Goal: Task Accomplishment & Management: Complete application form

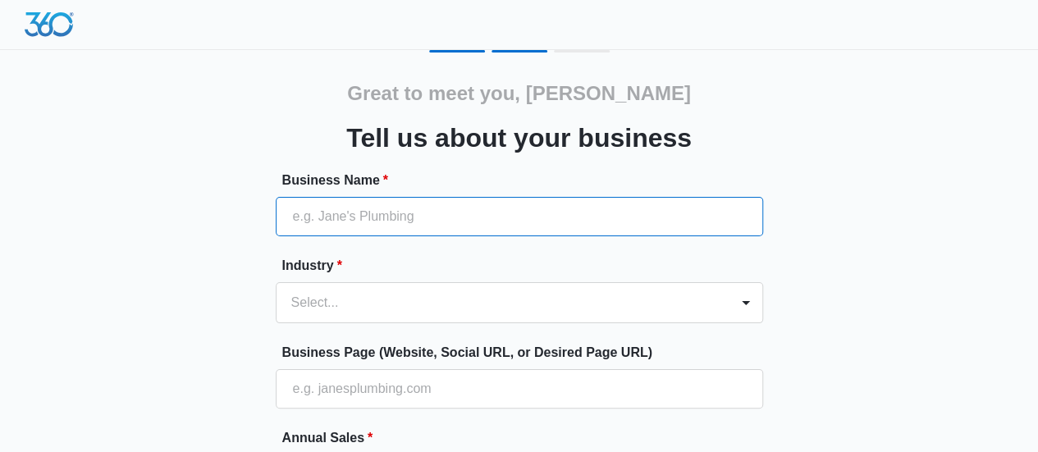
click at [417, 227] on input "Business Name *" at bounding box center [519, 216] width 487 height 39
type input "DKJAY Restoration"
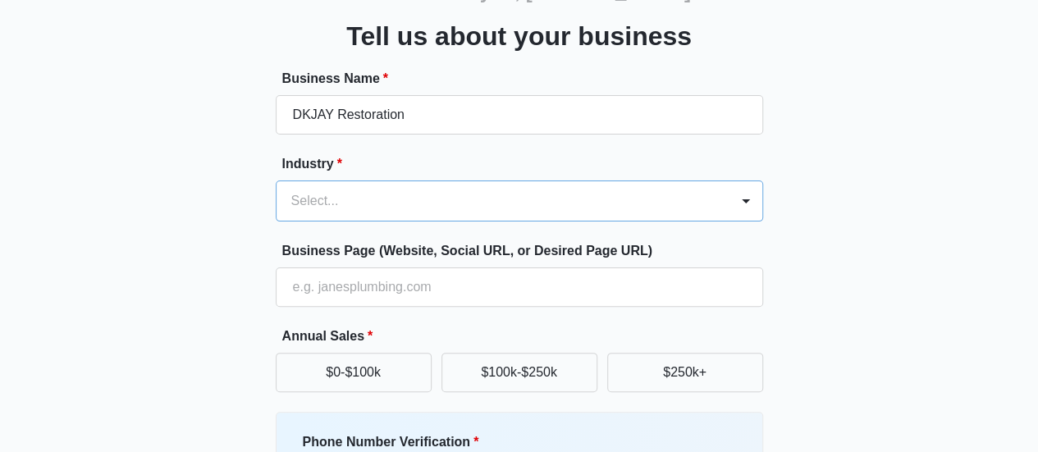
click at [386, 222] on div "Select..." at bounding box center [519, 201] width 487 height 41
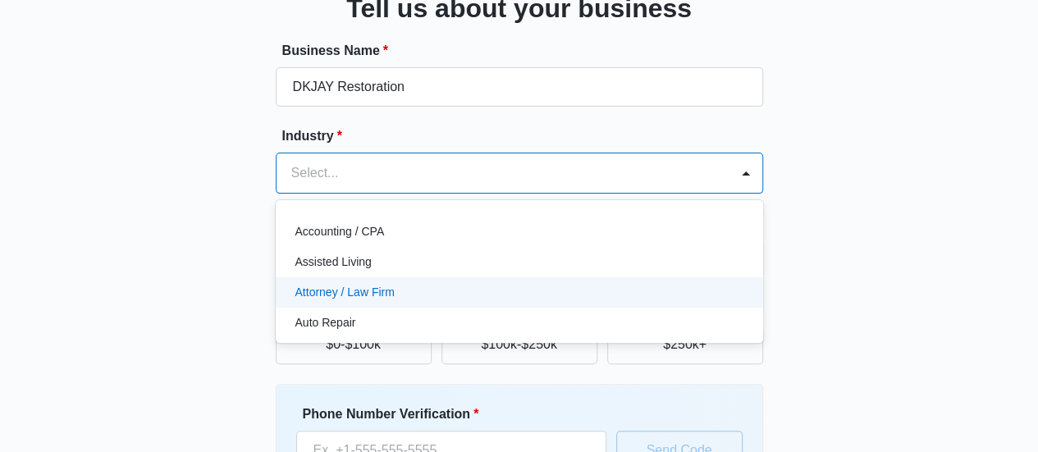
scroll to position [135, 0]
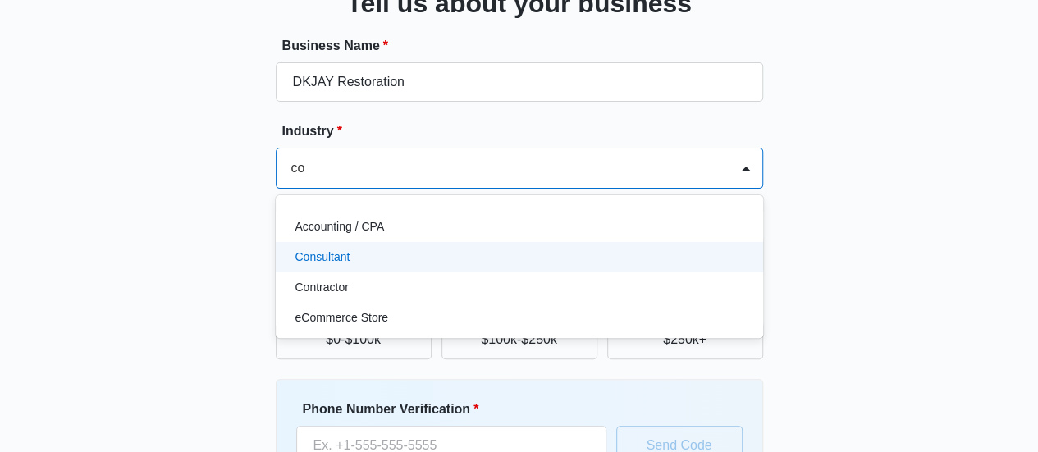
type input "c"
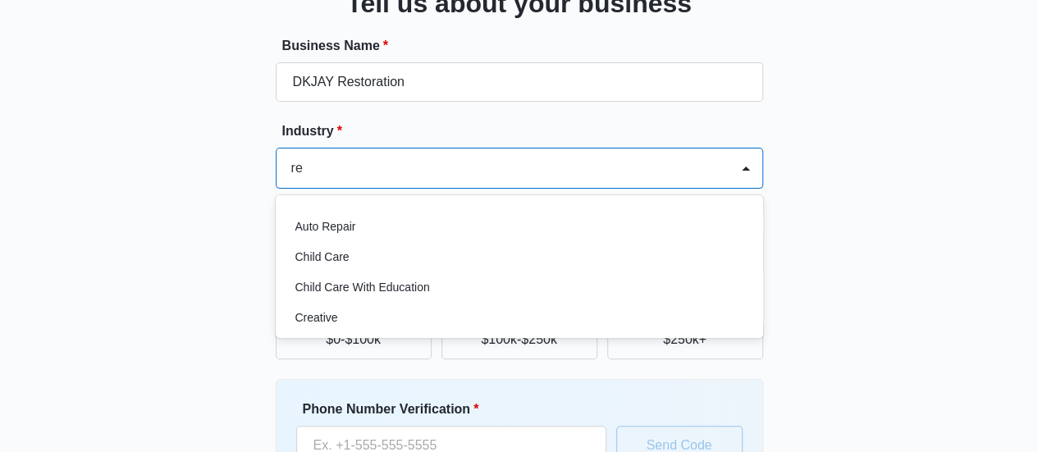
type input "r"
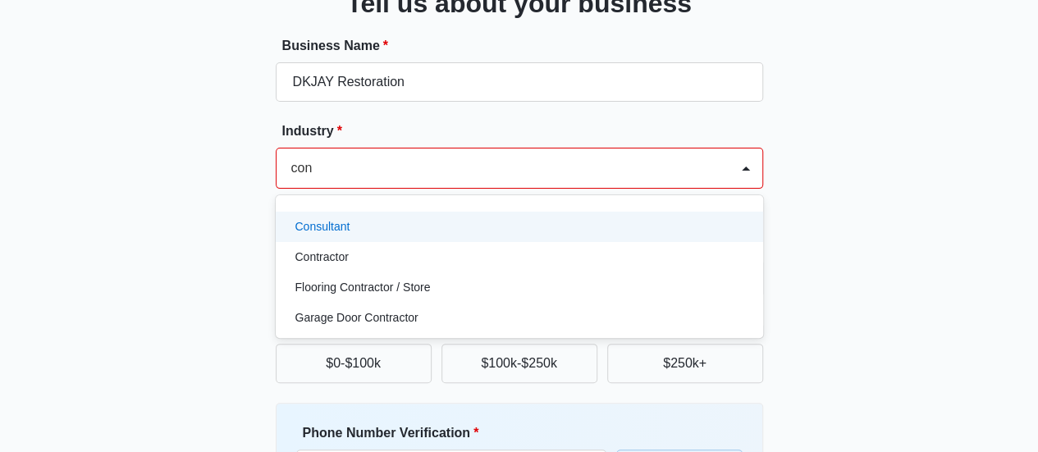
scroll to position [0, 0]
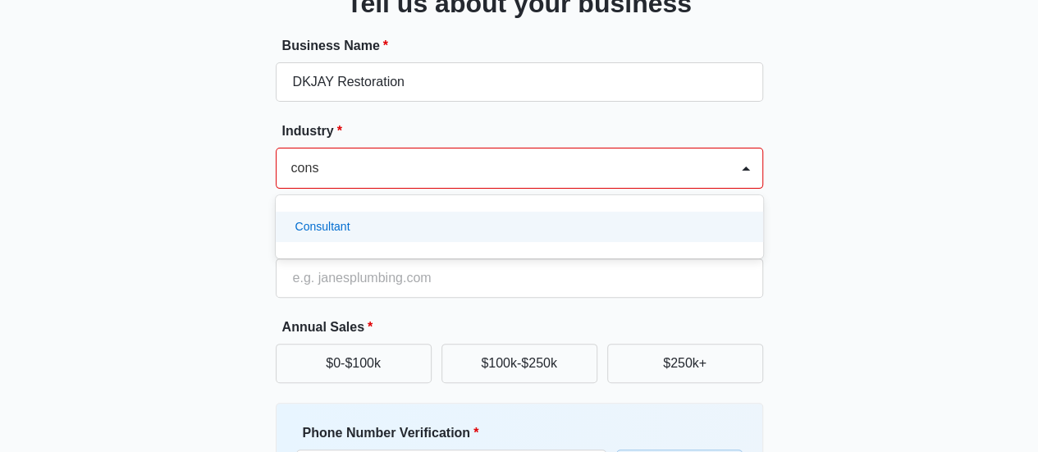
type input "con"
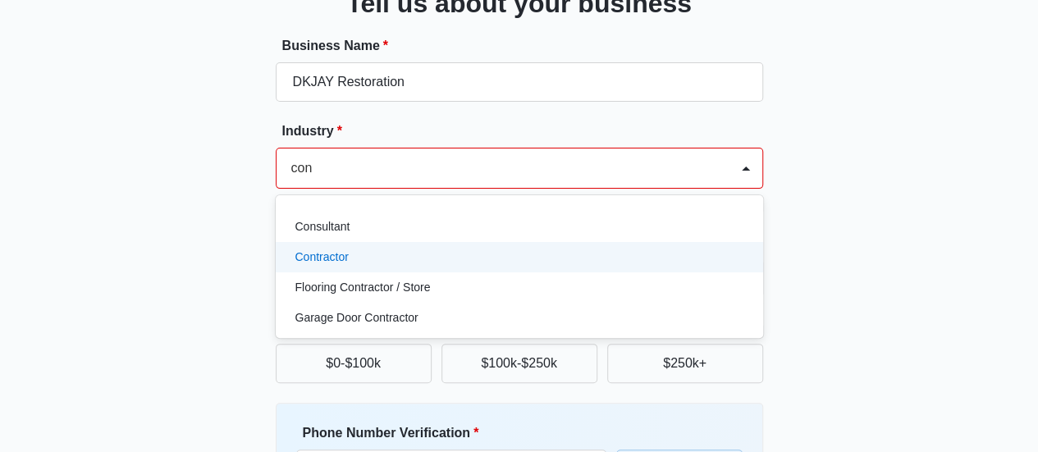
click at [371, 255] on div "Contractor" at bounding box center [517, 257] width 445 height 17
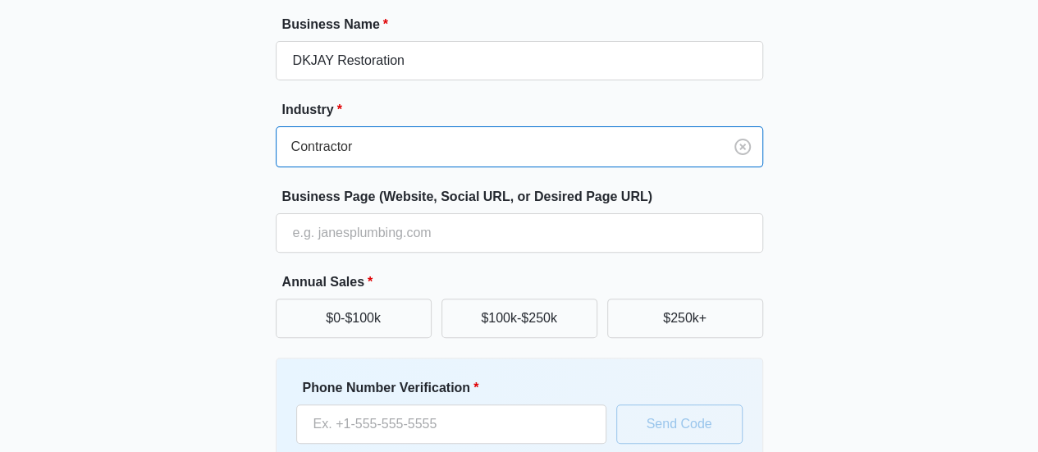
scroll to position [161, 0]
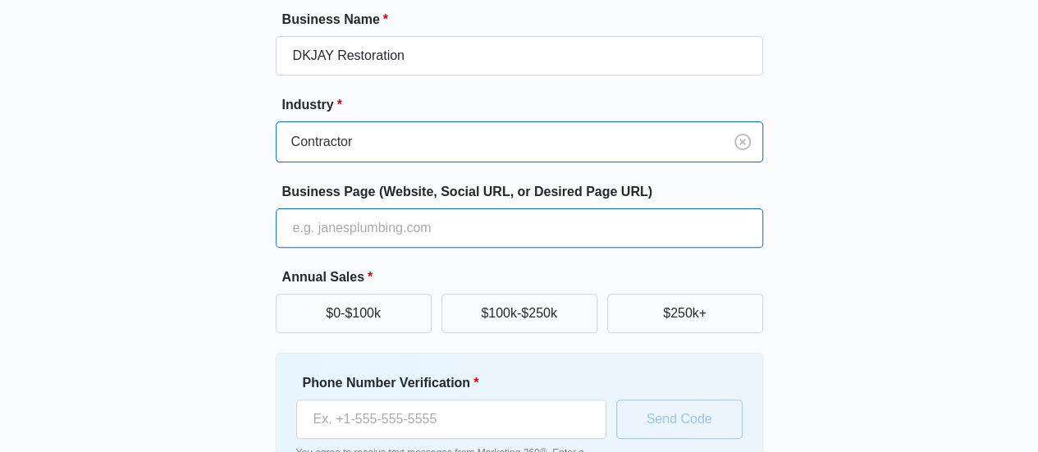
click at [351, 236] on input "Business Page (Website, Social URL, or Desired Page URL)" at bounding box center [519, 227] width 487 height 39
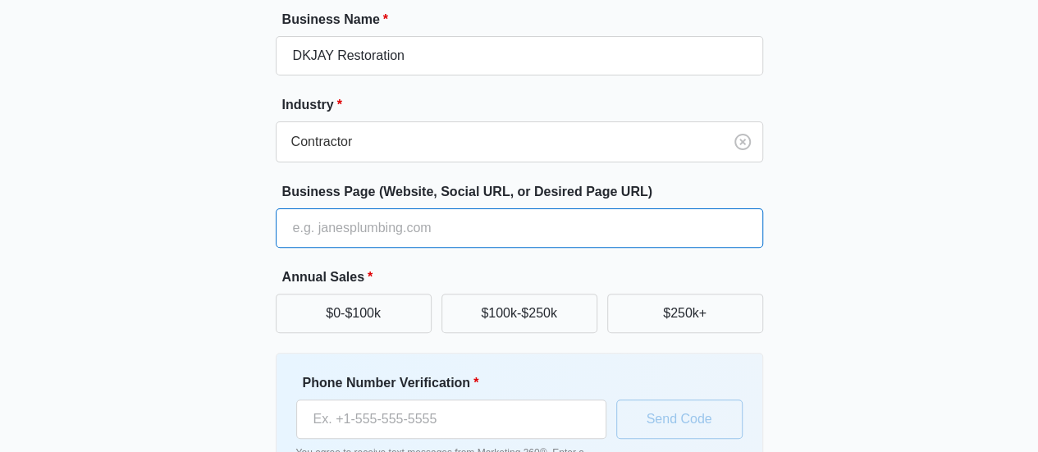
paste input "[URL][DOMAIN_NAME]"
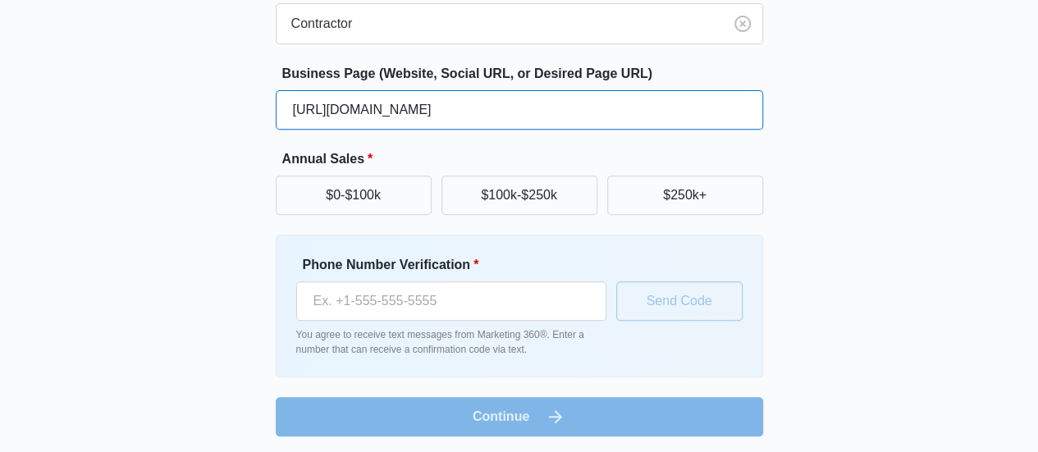
scroll to position [281, 0]
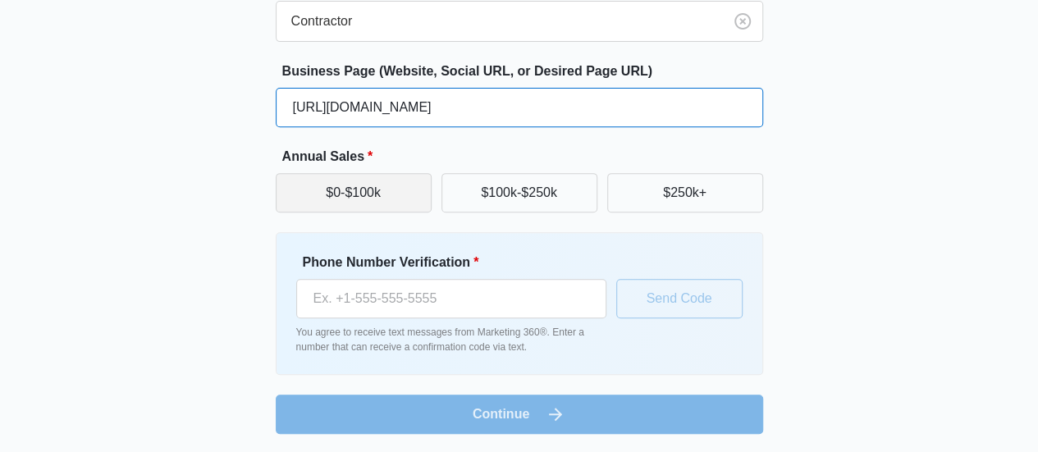
type input "[URL][DOMAIN_NAME]"
click at [397, 206] on button "$0-$100k" at bounding box center [354, 192] width 156 height 39
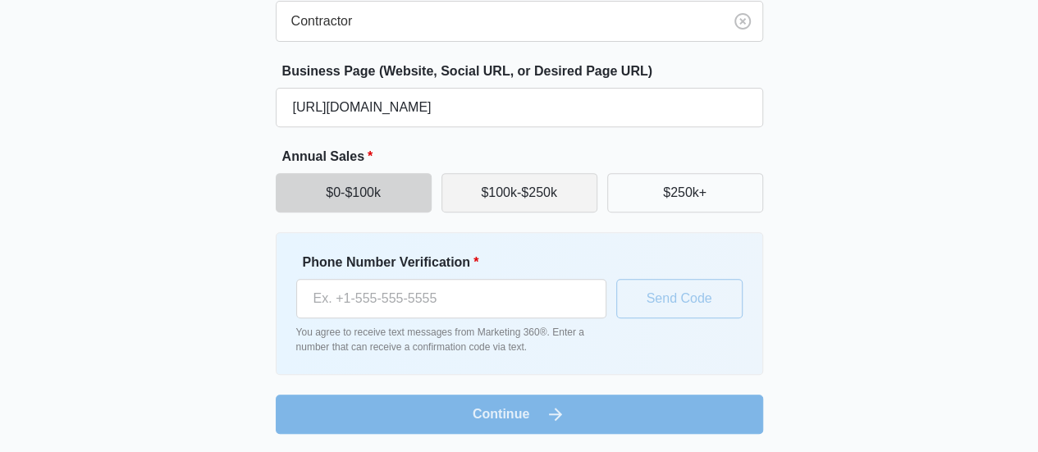
click at [563, 203] on button "$100k-$250k" at bounding box center [519, 192] width 156 height 39
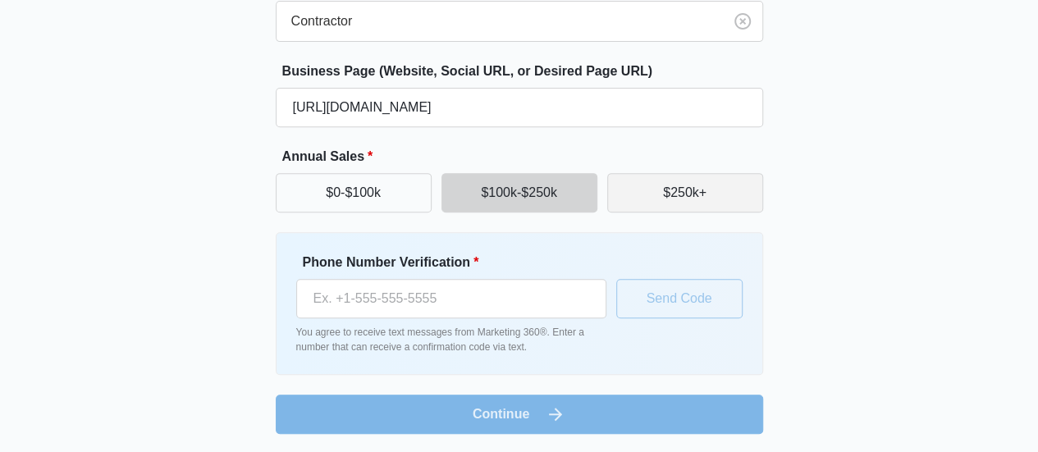
click at [646, 204] on button "$250k+" at bounding box center [685, 192] width 156 height 39
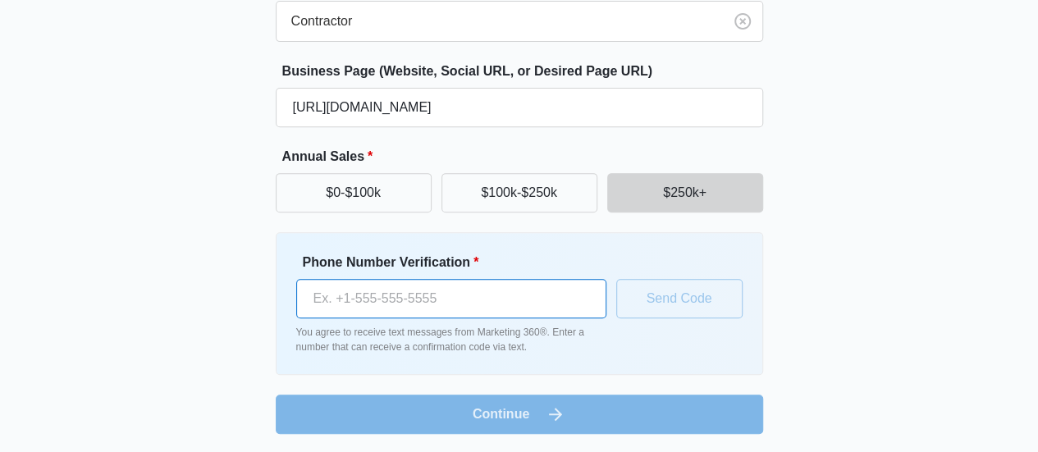
click at [446, 303] on input "Phone Number Verification *" at bounding box center [451, 298] width 310 height 39
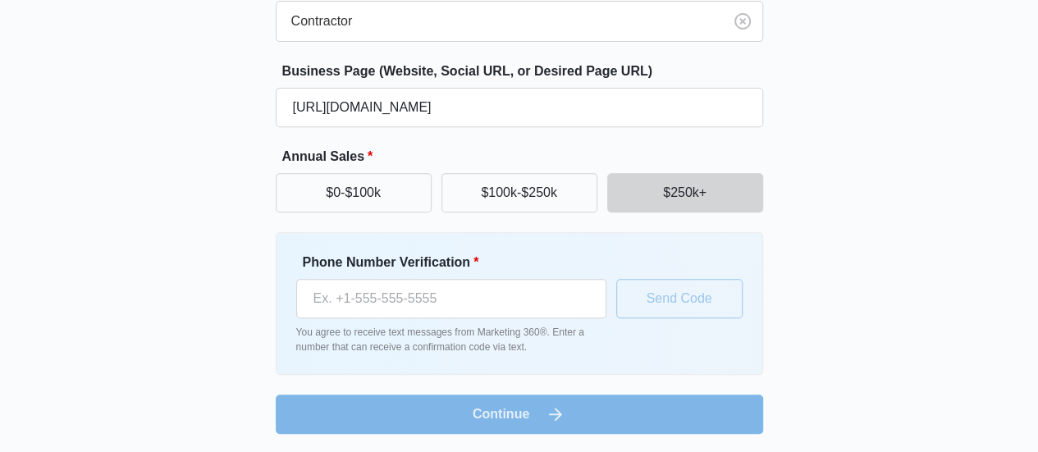
click at [811, 261] on div "Great to meet you, [PERSON_NAME] us about your business Business Name * DKJAY R…" at bounding box center [519, 101] width 985 height 665
click at [665, 254] on div "Phone Number Verification * You agree to receive text messages from Marketing 3…" at bounding box center [519, 304] width 446 height 102
